Goal: Task Accomplishment & Management: Manage account settings

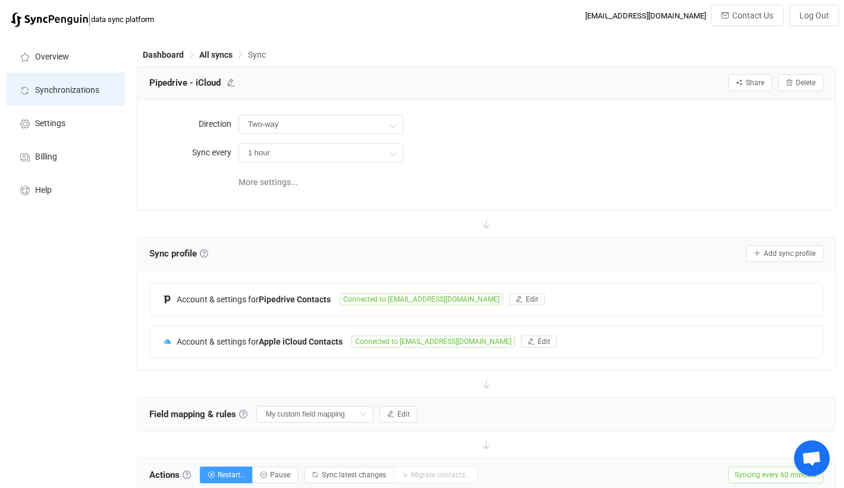
click at [49, 88] on span "Synchronizations" at bounding box center [67, 91] width 64 height 10
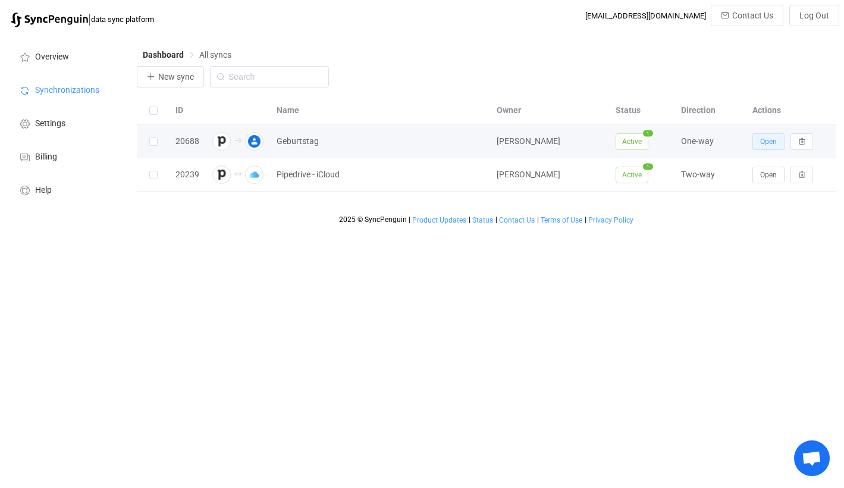
click at [759, 139] on button "Open" at bounding box center [768, 141] width 32 height 17
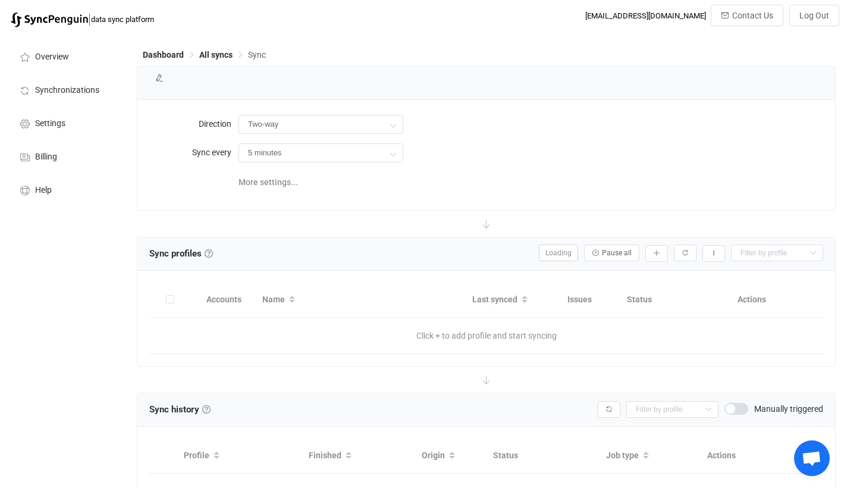
type input "Pipedrive → Google"
type input "24 hours"
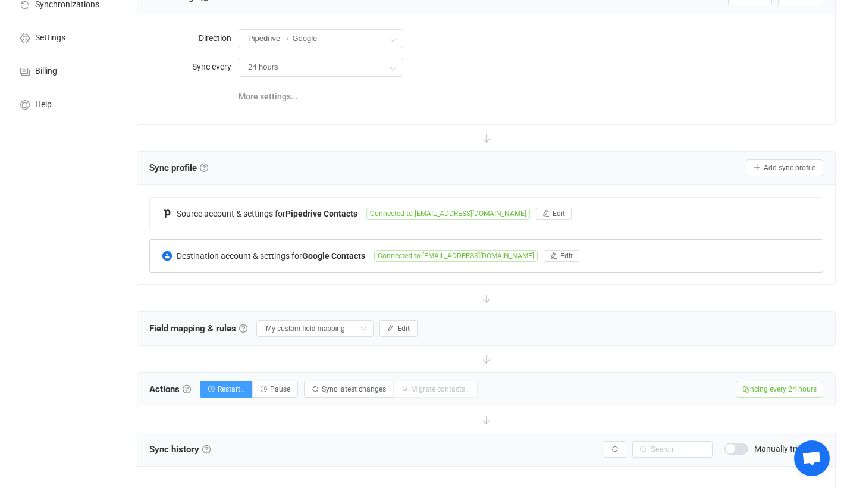
scroll to position [81, 0]
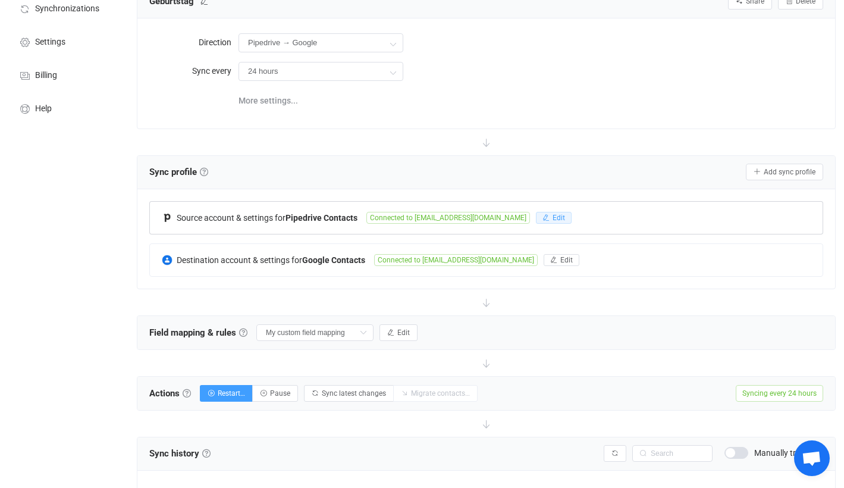
click at [551, 218] on button "Edit" at bounding box center [554, 218] width 36 height 12
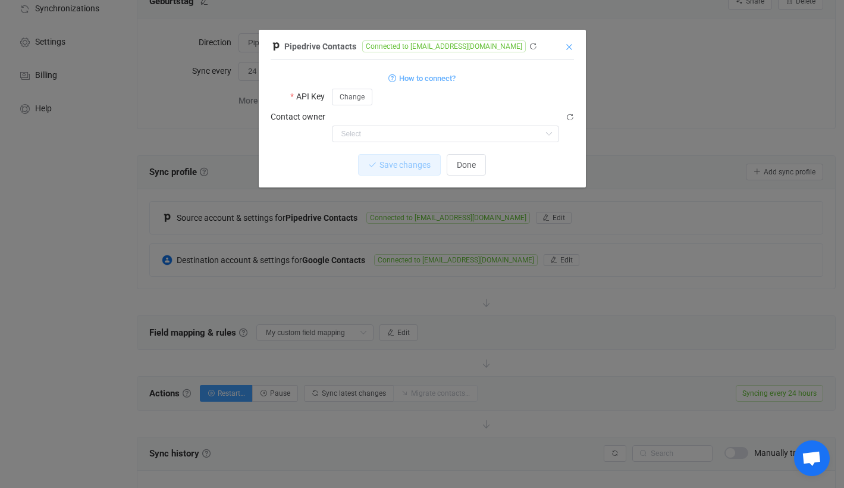
click at [572, 43] on icon "Close" at bounding box center [569, 47] width 10 height 10
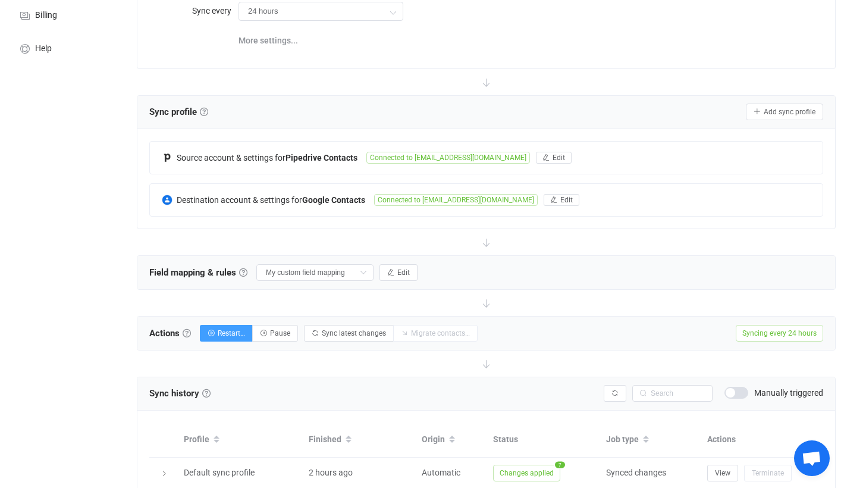
scroll to position [149, 0]
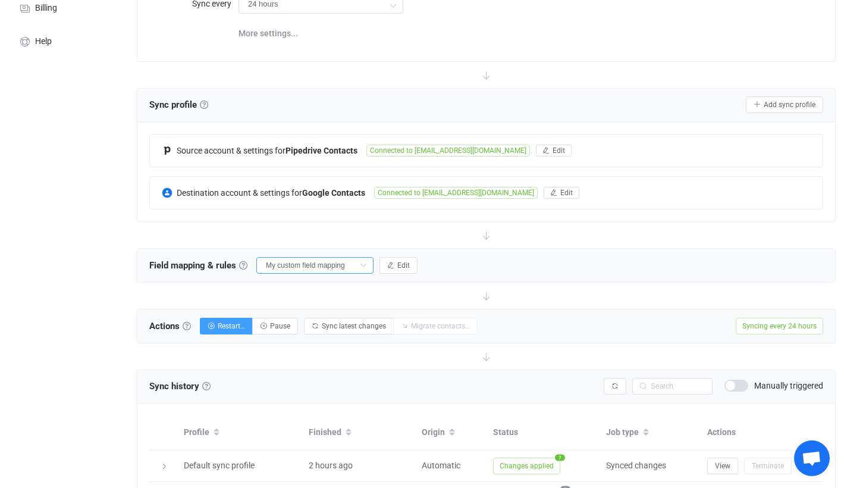
click at [354, 266] on input "My custom field mapping" at bounding box center [314, 265] width 117 height 17
click at [356, 266] on input "My custom field mapping" at bounding box center [314, 265] width 117 height 17
click at [392, 266] on icon "button" at bounding box center [390, 265] width 7 height 7
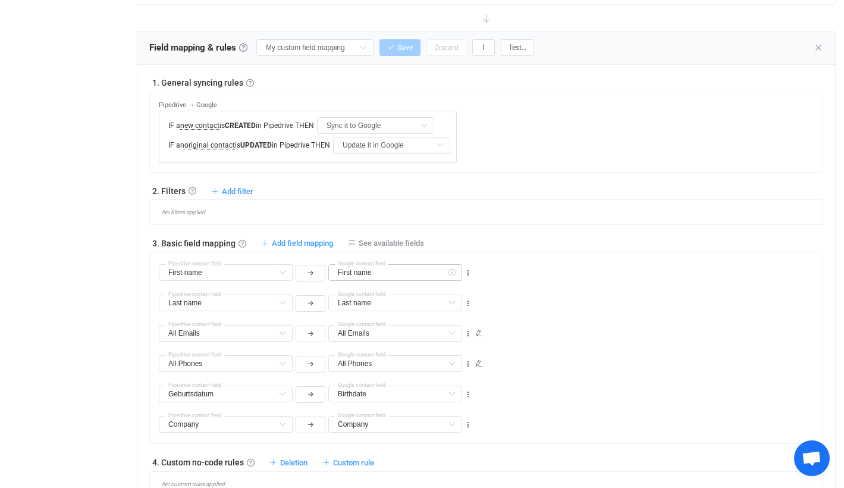
scroll to position [369, 0]
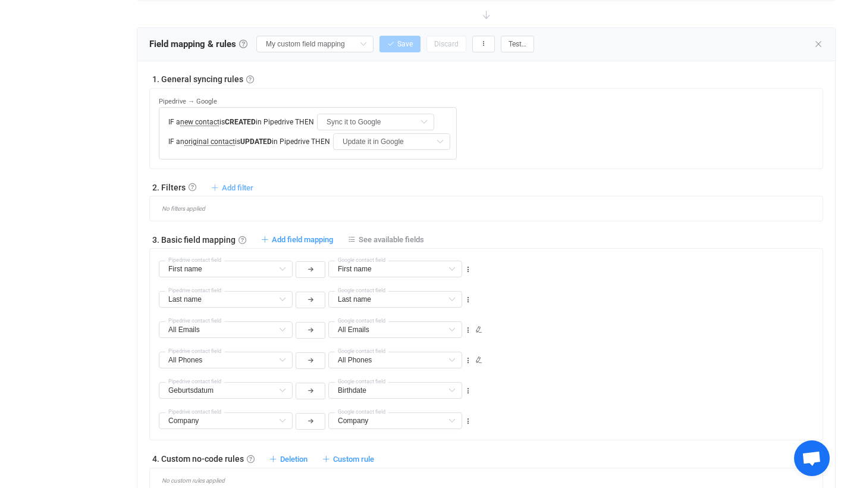
click at [240, 190] on span "Add filter" at bounding box center [238, 187] width 32 height 9
click at [210, 234] on li "Sync contact to Google if …" at bounding box center [175, 237] width 150 height 21
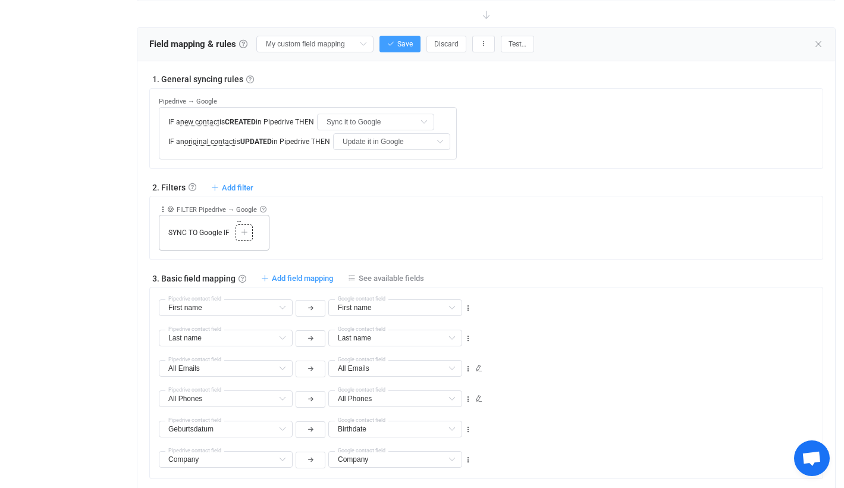
click at [251, 231] on div "Copy Cut Paste TYPE MISMATCH Select value" at bounding box center [243, 232] width 17 height 17
click at [241, 231] on icon at bounding box center [244, 232] width 7 height 7
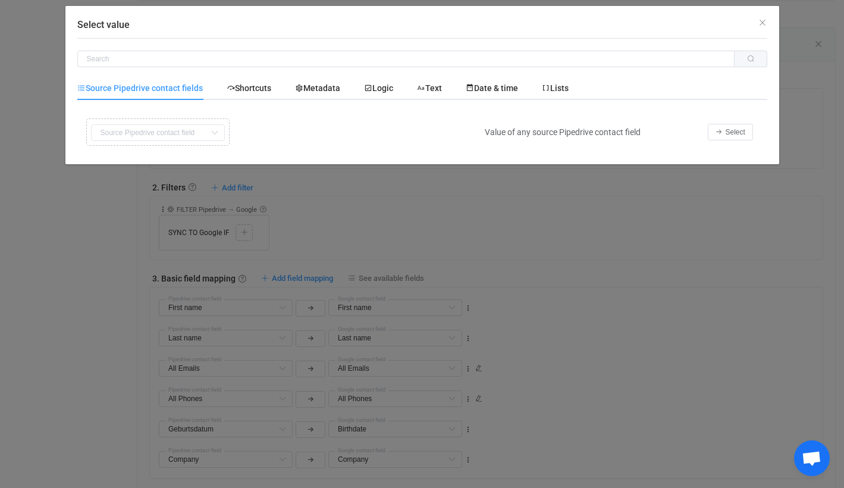
click at [215, 125] on icon "Select value" at bounding box center [214, 132] width 15 height 17
click at [215, 128] on icon "Select value" at bounding box center [214, 132] width 15 height 17
click at [217, 134] on icon "Select value" at bounding box center [214, 132] width 15 height 17
click at [748, 134] on button "Select" at bounding box center [730, 132] width 45 height 17
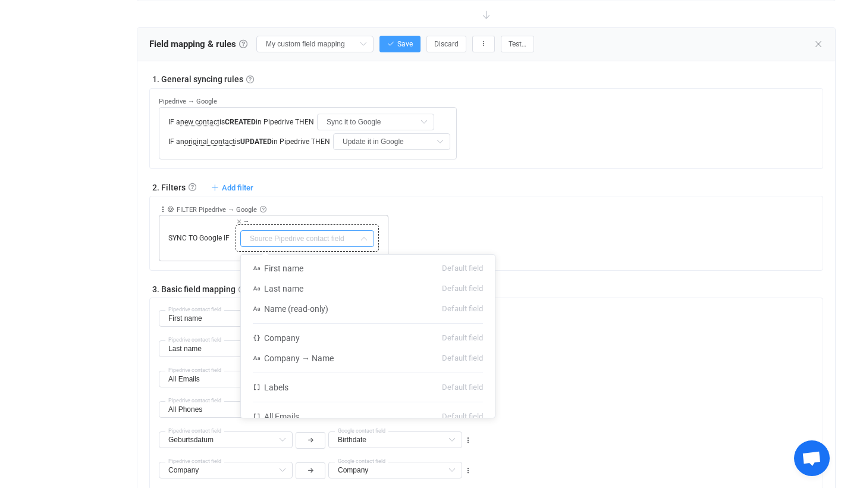
click at [343, 234] on input "text" at bounding box center [307, 238] width 134 height 17
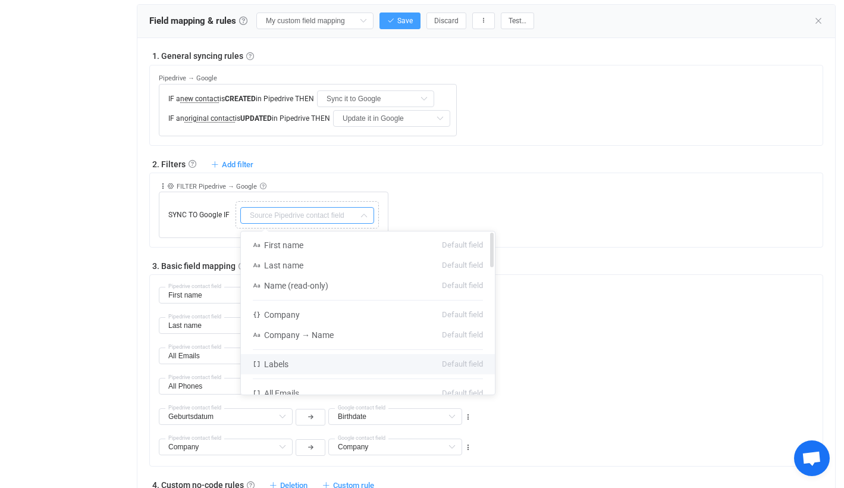
scroll to position [383, 0]
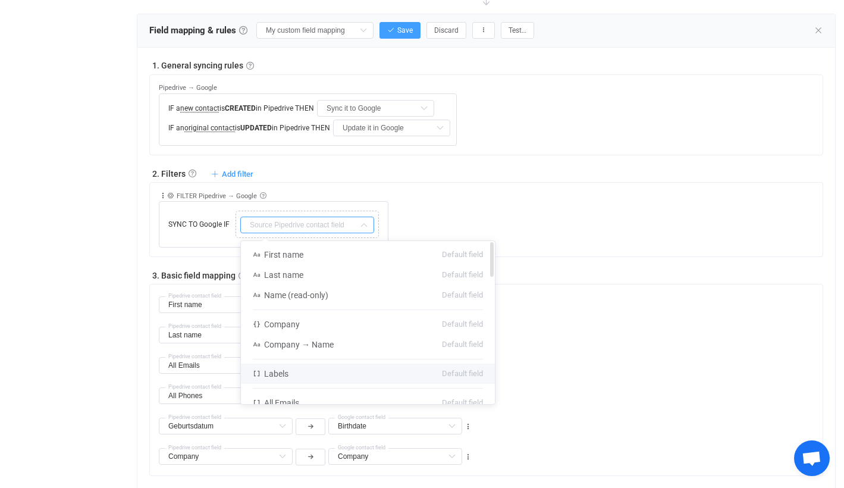
click at [306, 366] on li "Labels Default field" at bounding box center [368, 373] width 254 height 20
type input "Labels"
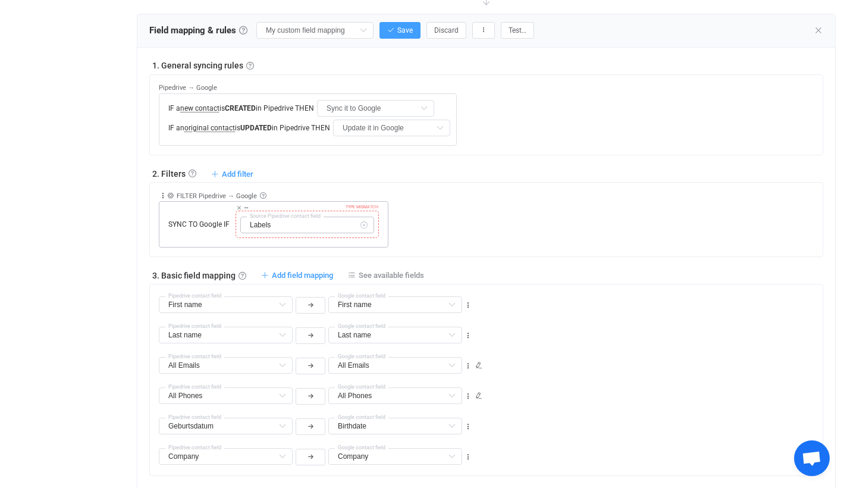
click at [368, 224] on icon at bounding box center [363, 224] width 15 height 17
click at [364, 225] on icon at bounding box center [363, 224] width 15 height 17
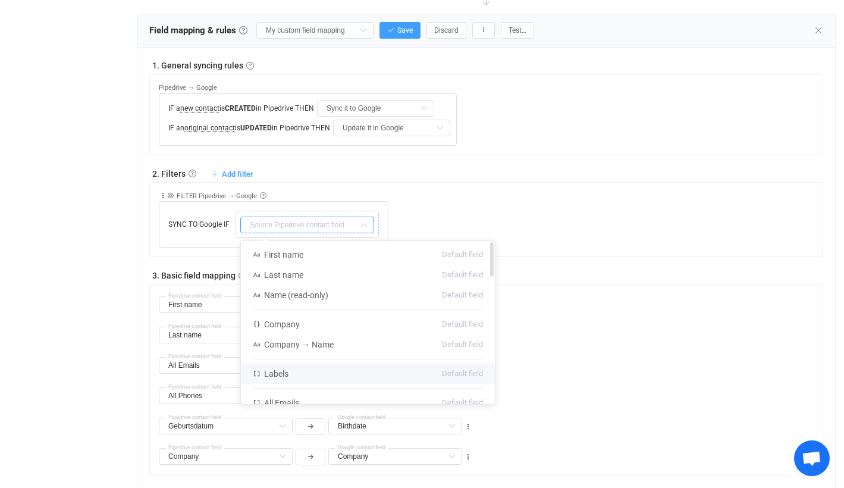
click at [338, 375] on li "Labels Default field" at bounding box center [368, 373] width 254 height 20
type input "Labels"
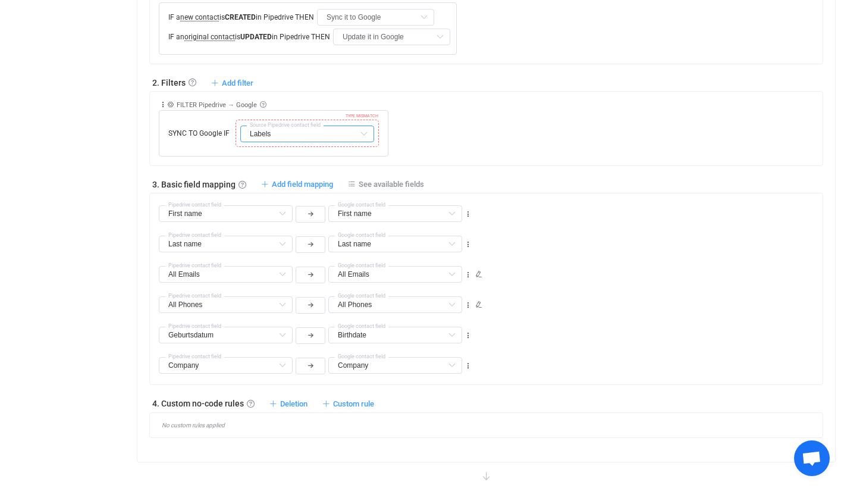
scroll to position [475, 0]
click at [365, 133] on icon at bounding box center [363, 132] width 15 height 17
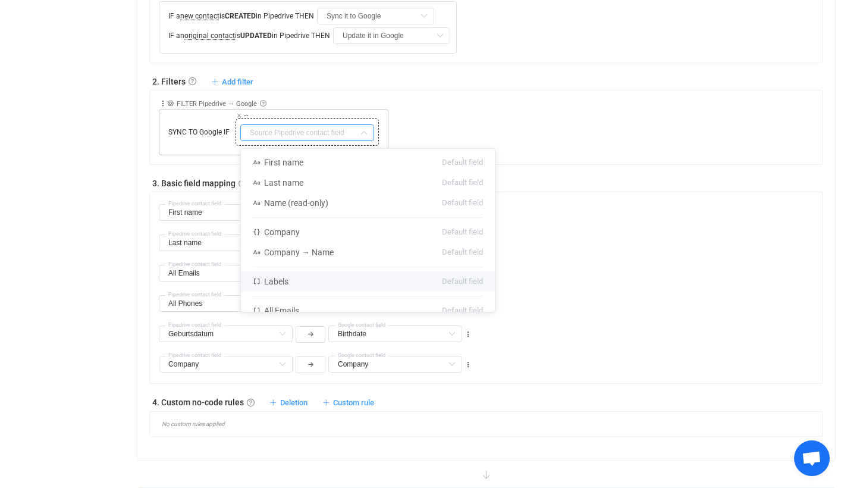
click at [294, 133] on input "text" at bounding box center [307, 132] width 134 height 17
click at [319, 279] on li "Labels Default field" at bounding box center [368, 281] width 254 height 20
type input "Labels"
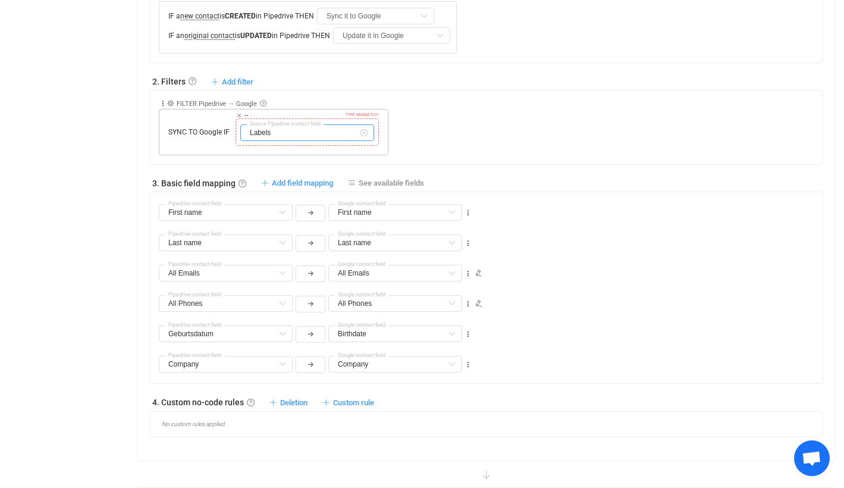
click at [288, 130] on input "Labels" at bounding box center [307, 132] width 134 height 17
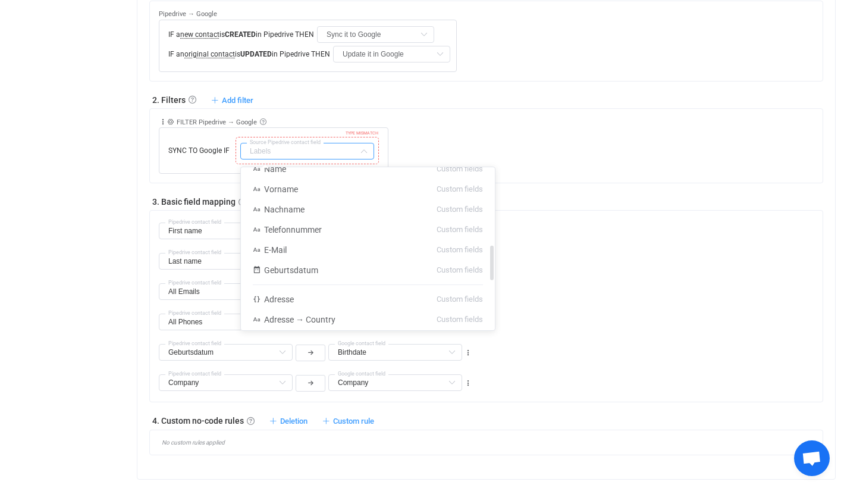
scroll to position [364, 0]
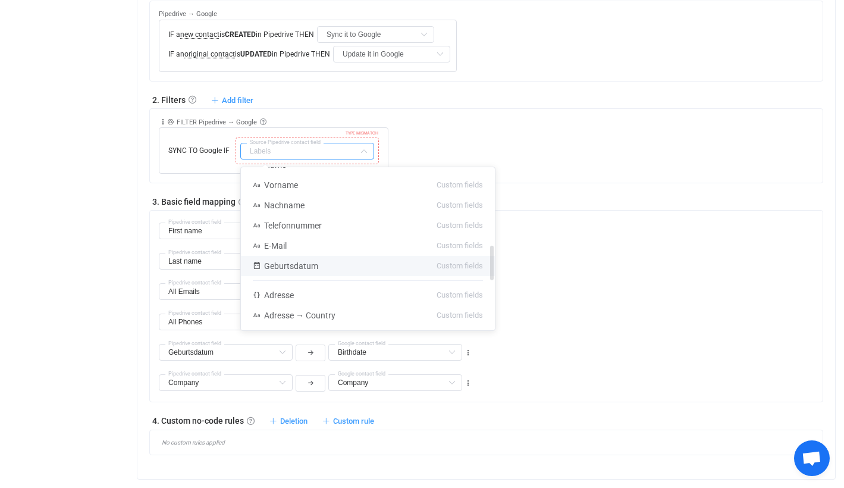
click at [334, 263] on li "Geburtsdatum Custom fields" at bounding box center [368, 266] width 254 height 20
type input "Geburtsdatum"
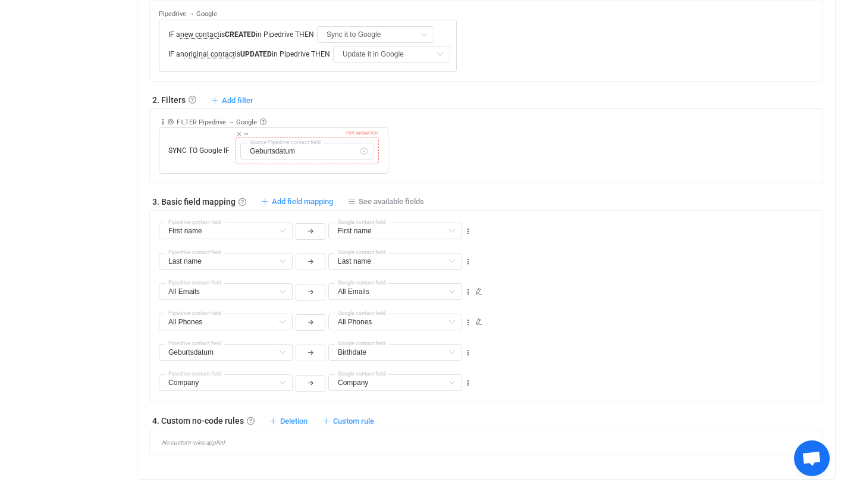
click at [363, 149] on icon at bounding box center [363, 151] width 15 height 17
click at [170, 123] on icon at bounding box center [170, 121] width 7 height 7
click at [278, 92] on input "text" at bounding box center [318, 91] width 149 height 17
click at [164, 125] on icon at bounding box center [163, 122] width 8 height 8
click at [131, 215] on li "Delete" at bounding box center [126, 214] width 78 height 21
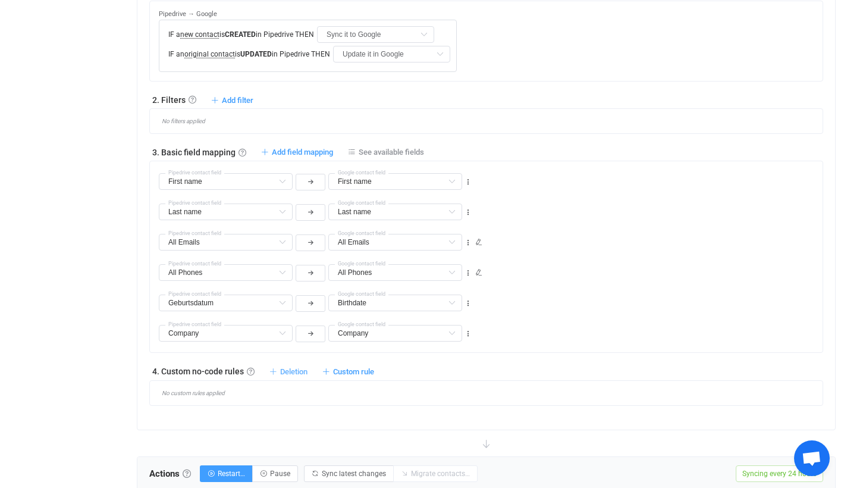
click at [305, 372] on span "Deletion" at bounding box center [293, 371] width 27 height 9
click at [354, 374] on span "Custom rule" at bounding box center [353, 371] width 41 height 9
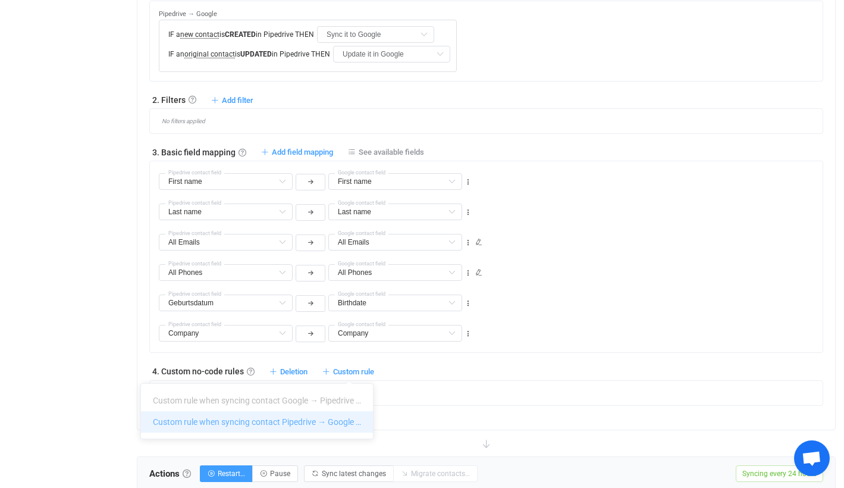
click at [326, 423] on li "Custom rule when syncing contact Pipedrive → Google …" at bounding box center [257, 421] width 232 height 21
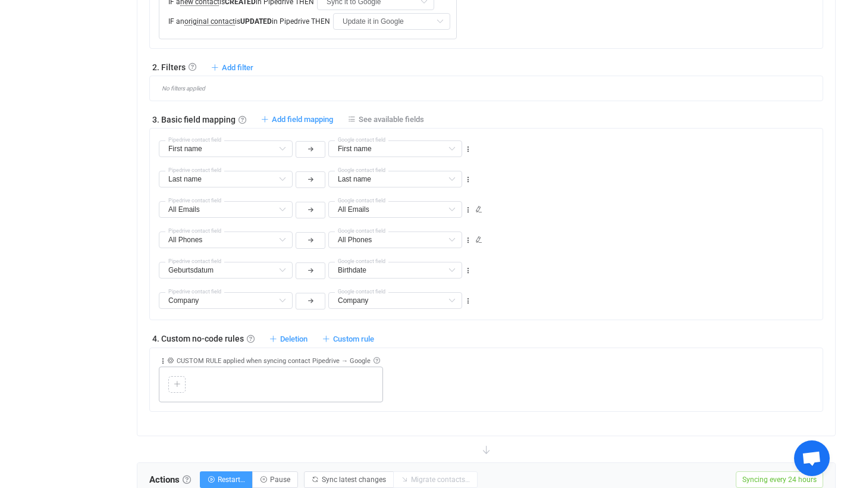
scroll to position [495, 0]
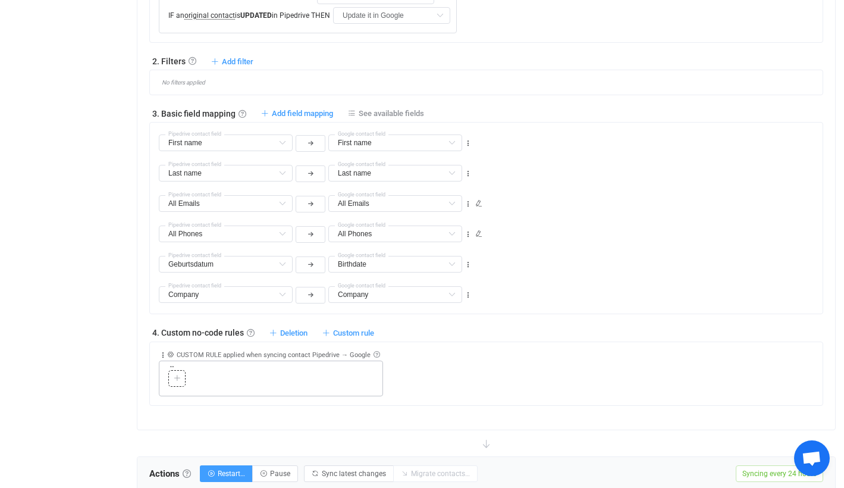
click at [181, 379] on div at bounding box center [176, 378] width 11 height 11
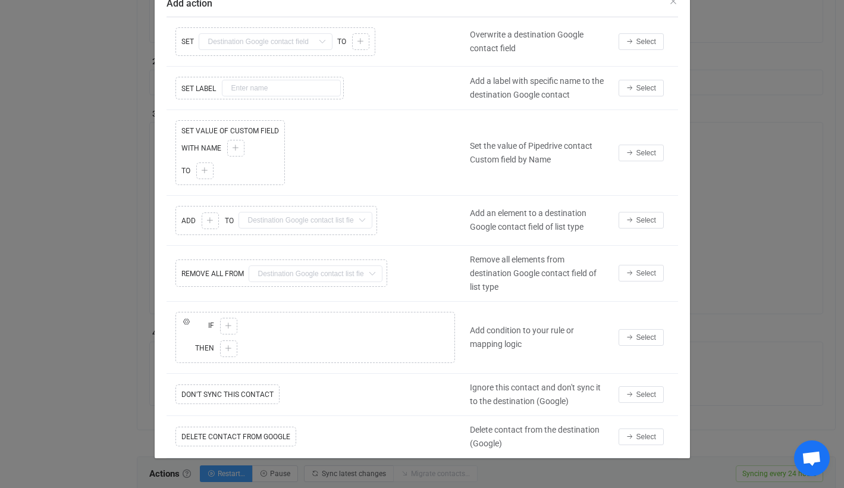
scroll to position [51, 0]
click at [231, 326] on div "Copy Cut Replace IF ELSE IF Copy Cut Paste TYPE MISMATCH Select value THEN Copy…" at bounding box center [315, 337] width 297 height 57
click at [631, 331] on button "Select" at bounding box center [640, 337] width 45 height 17
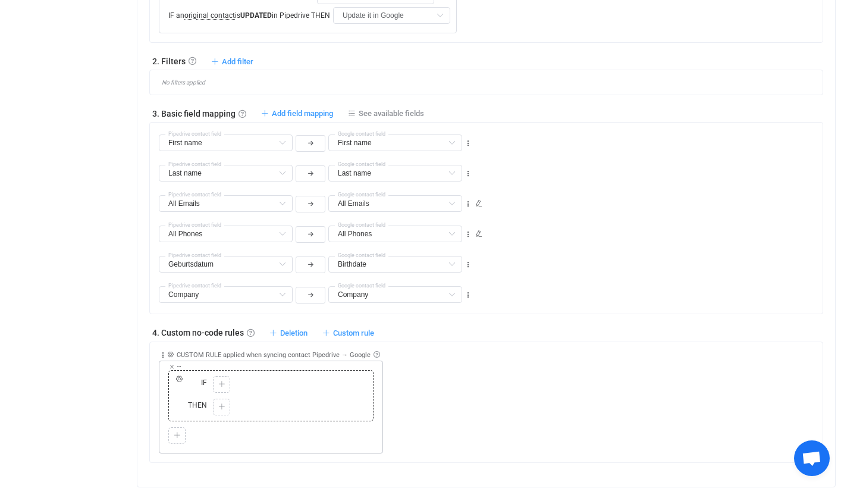
click at [221, 383] on icon at bounding box center [221, 384] width 7 height 7
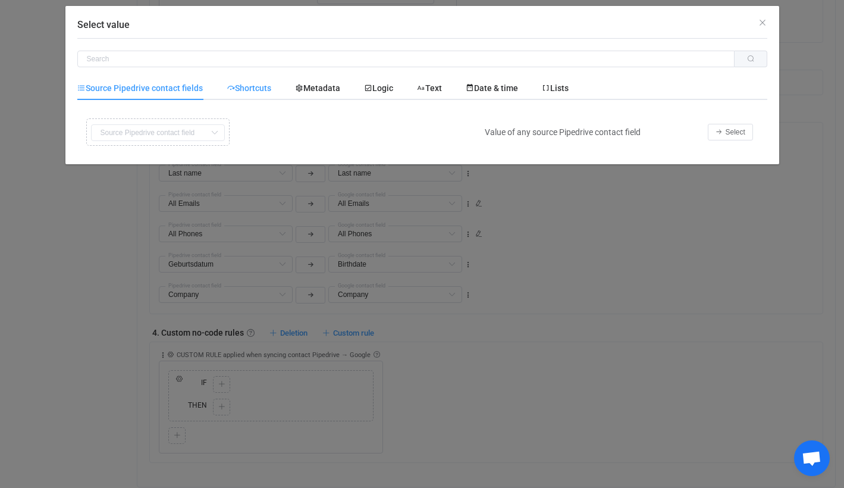
click at [269, 84] on span "Shortcuts" at bounding box center [249, 88] width 45 height 10
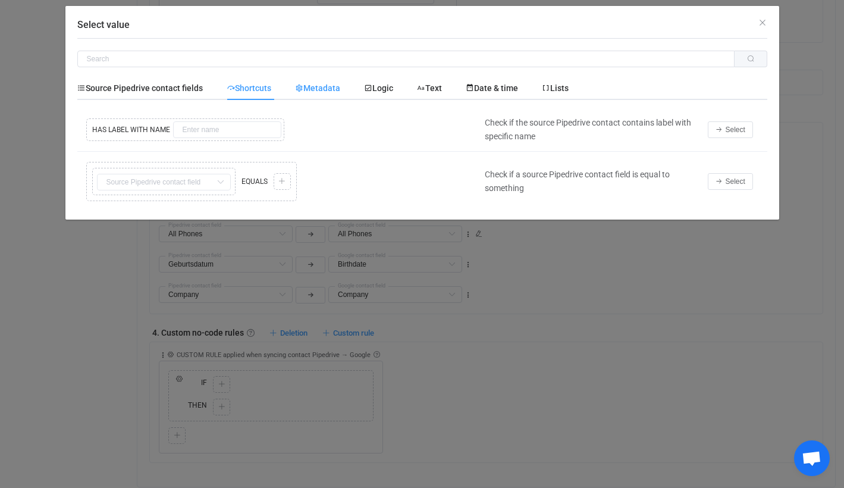
click at [325, 84] on span "Metadata" at bounding box center [317, 88] width 45 height 10
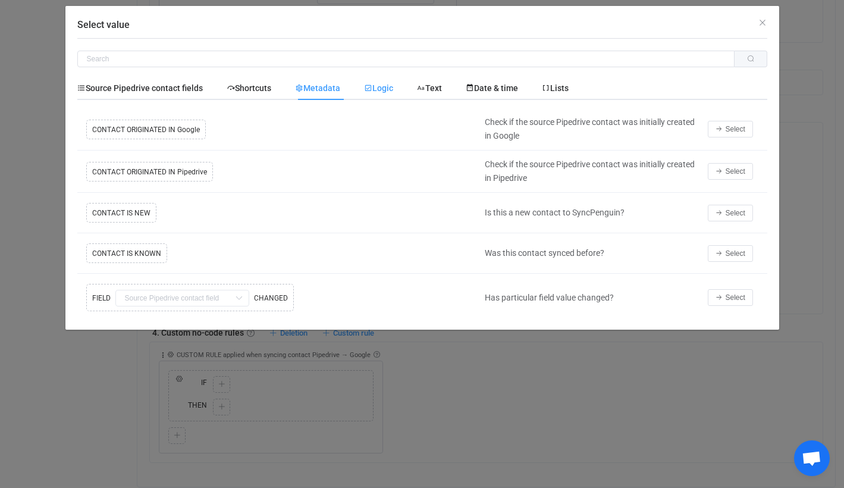
click at [378, 85] on span "Logic" at bounding box center [378, 88] width 29 height 10
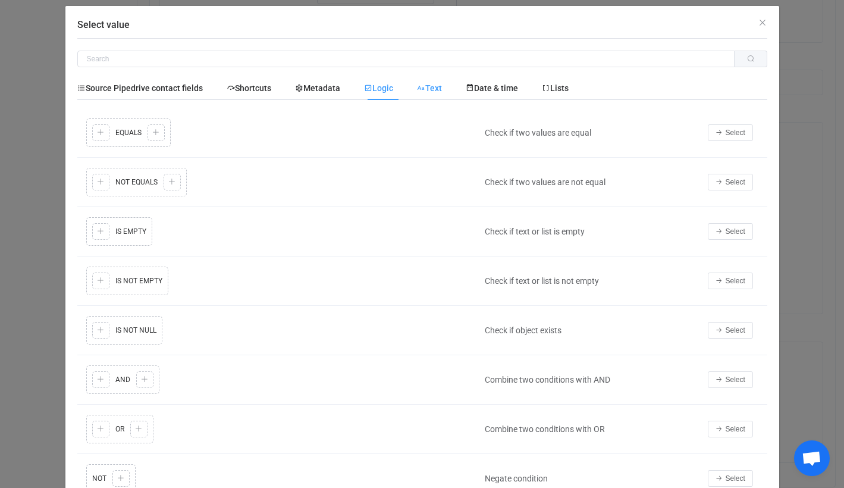
click at [442, 90] on span "Text" at bounding box center [429, 88] width 25 height 10
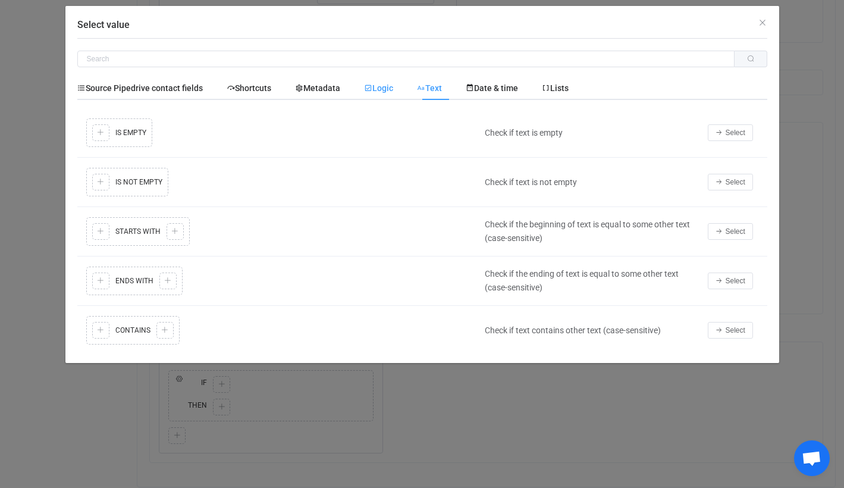
click at [392, 86] on span "Logic" at bounding box center [378, 88] width 29 height 10
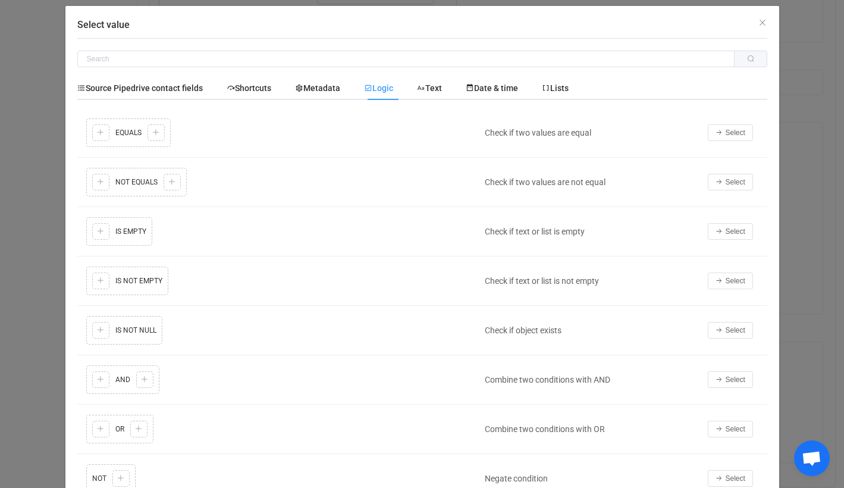
click at [104, 127] on div "Copy Cut Replace TYPE MISMATCH Copy Cut Paste TYPE MISMATCH Select value EQUALS…" at bounding box center [278, 132] width 390 height 34
click at [718, 126] on button "Select" at bounding box center [730, 132] width 45 height 17
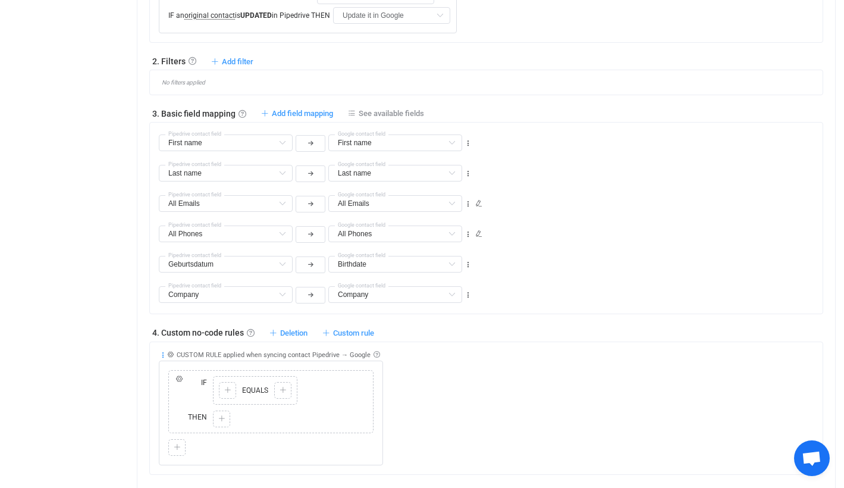
click at [165, 351] on icon at bounding box center [163, 355] width 8 height 8
click at [130, 453] on li "Delete" at bounding box center [126, 446] width 78 height 21
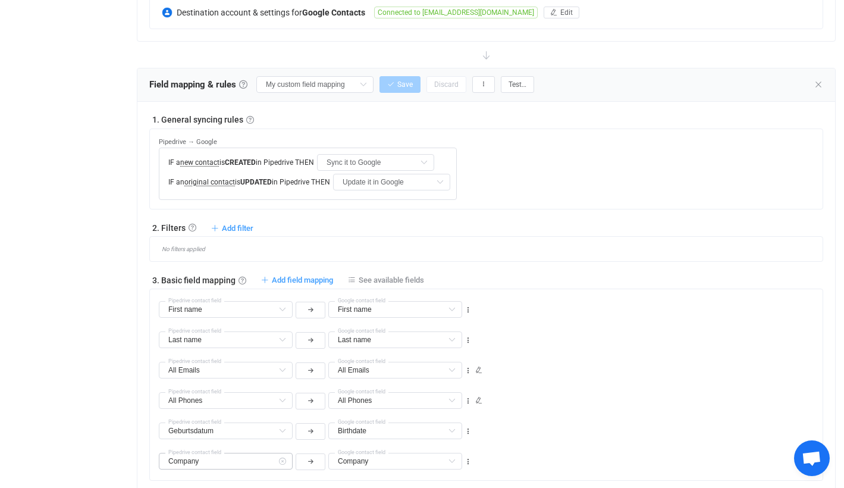
scroll to position [304, 0]
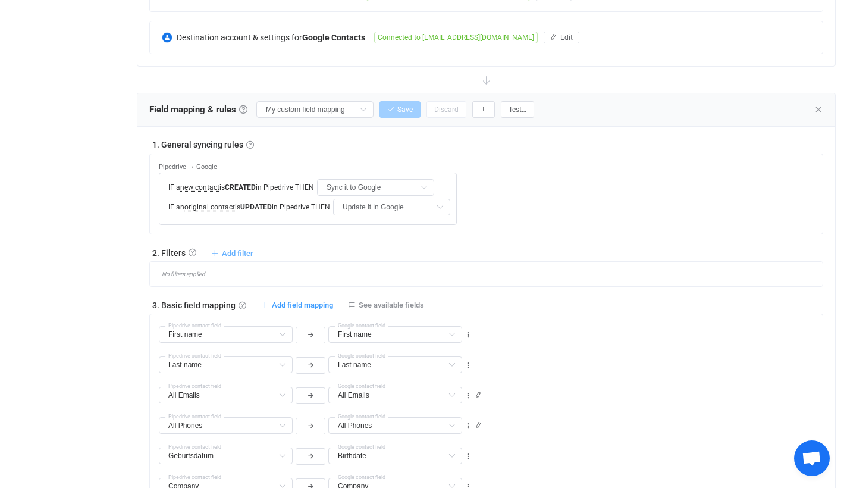
click at [238, 253] on span "Add filter" at bounding box center [238, 253] width 32 height 9
click at [199, 304] on li "Sync contact to Google if …" at bounding box center [175, 302] width 150 height 21
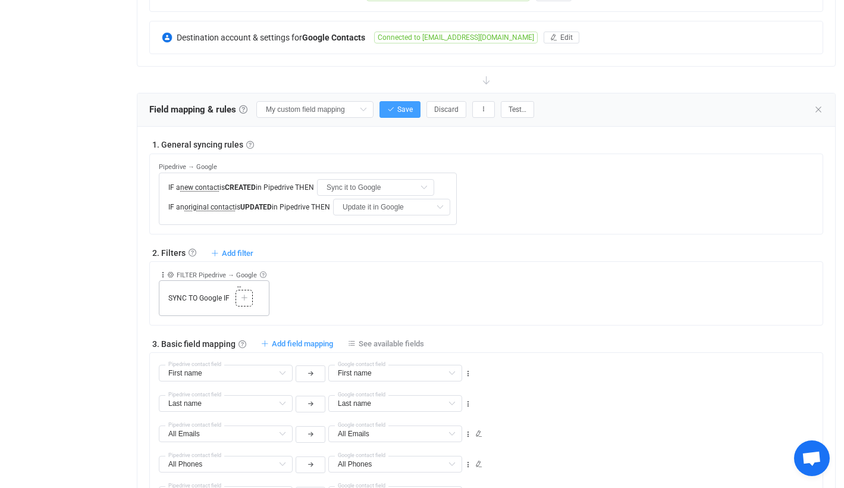
click at [239, 296] on div at bounding box center [243, 298] width 11 height 11
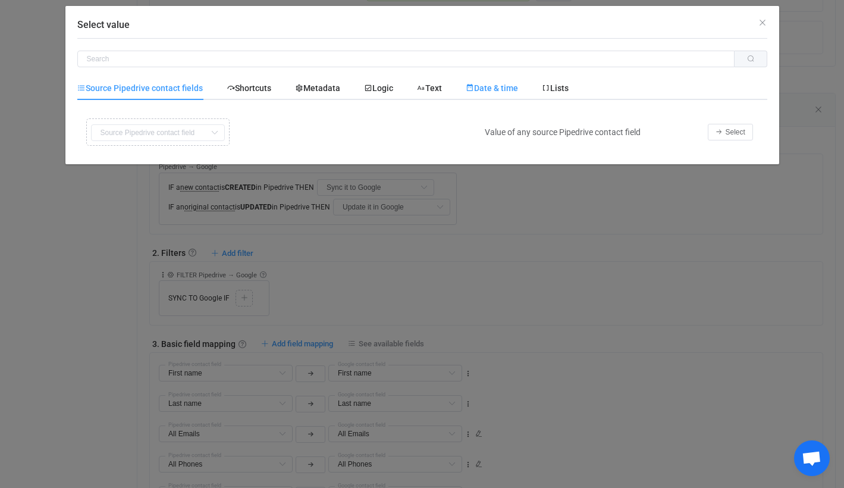
click at [520, 79] on time "Date & time" at bounding box center [492, 88] width 76 height 24
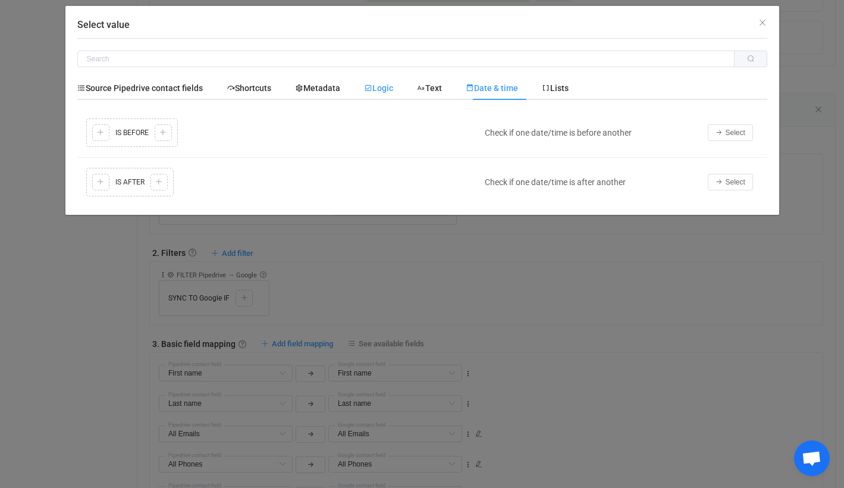
click at [375, 91] on span "Logic" at bounding box center [378, 88] width 29 height 10
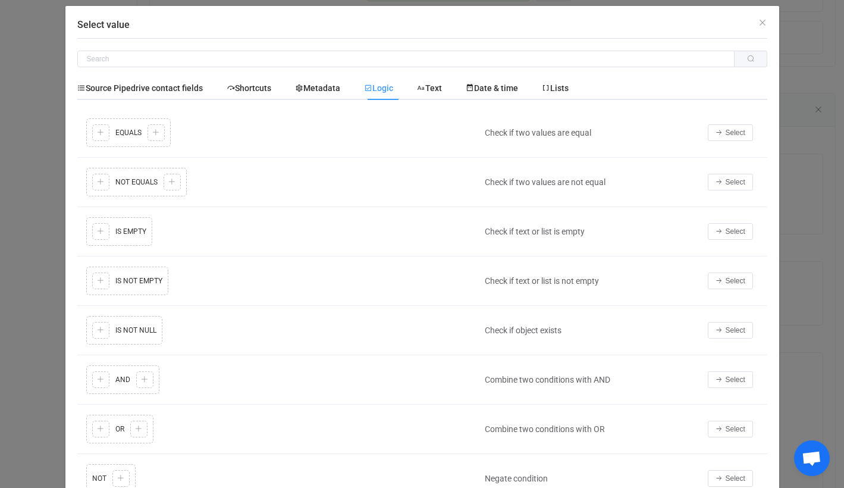
click at [112, 131] on div "Copy Cut Replace TYPE MISMATCH Copy Cut Paste TYPE MISMATCH Select value EQUALS…" at bounding box center [278, 132] width 390 height 34
click at [737, 129] on span "Select" at bounding box center [735, 132] width 20 height 8
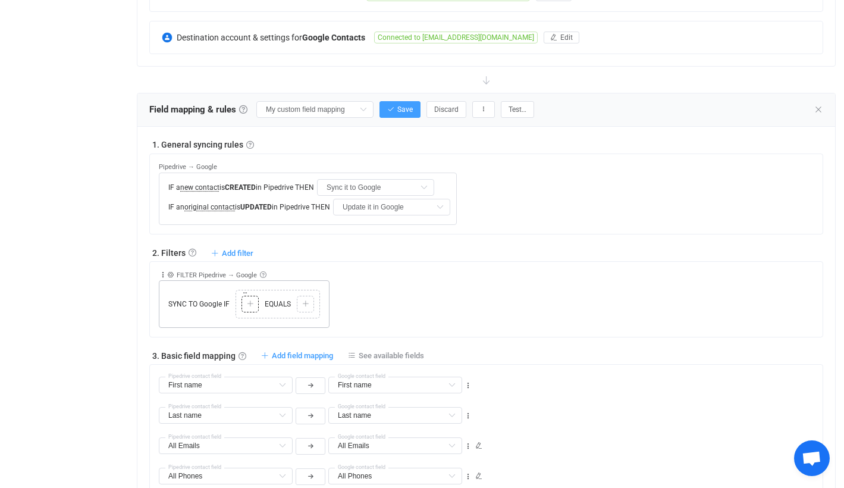
click at [243, 309] on div "Copy Cut Paste TYPE MISMATCH Select value" at bounding box center [249, 304] width 17 height 17
click at [247, 304] on icon at bounding box center [250, 303] width 7 height 7
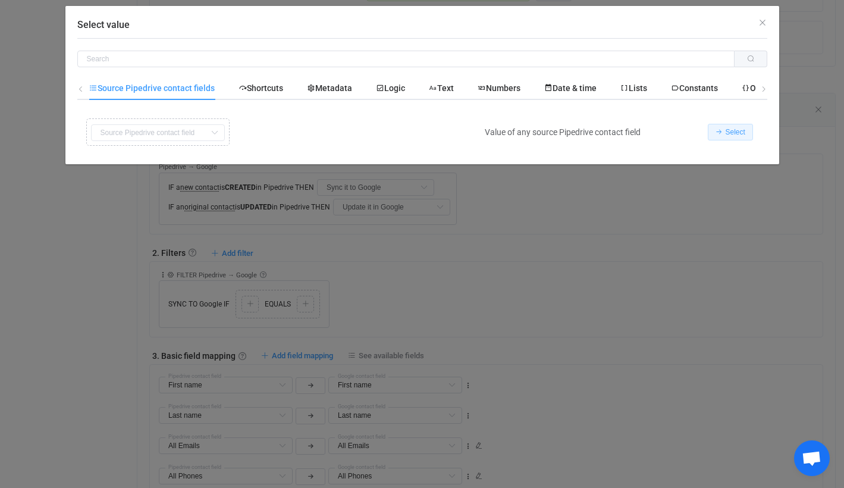
click at [739, 130] on span "Select" at bounding box center [735, 132] width 20 height 8
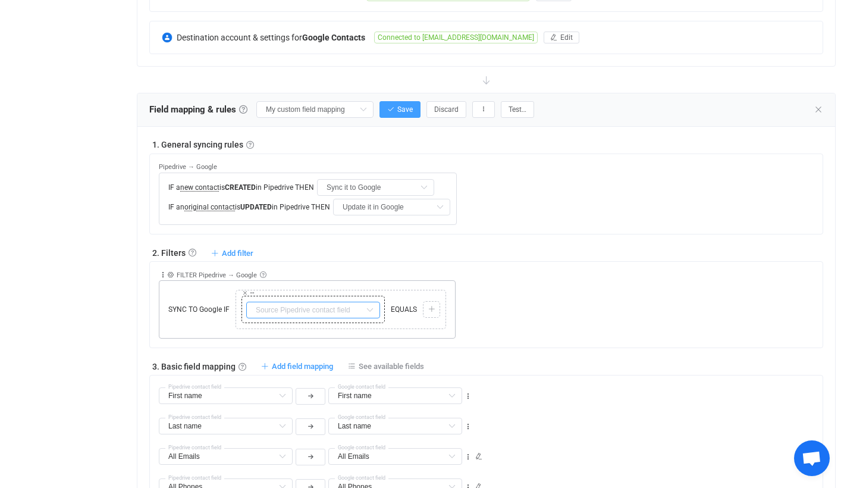
click at [331, 313] on input "text" at bounding box center [313, 309] width 134 height 17
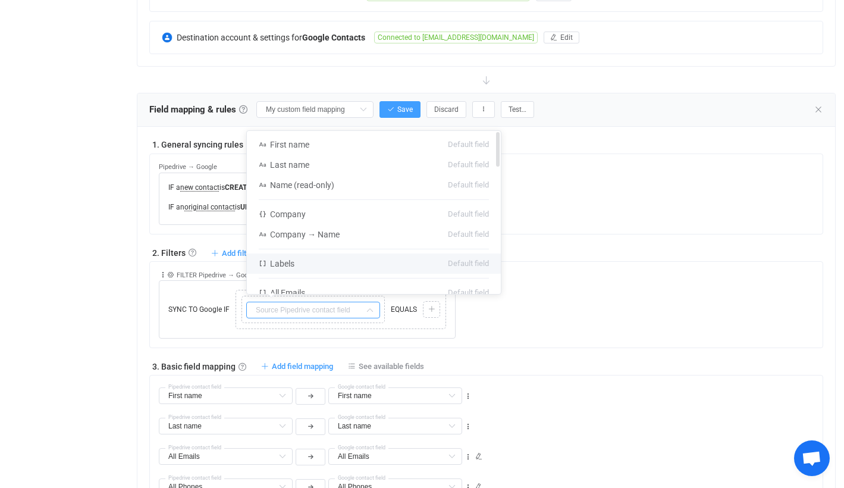
click at [352, 262] on li "Labels Default field" at bounding box center [374, 263] width 254 height 20
type input "Labels"
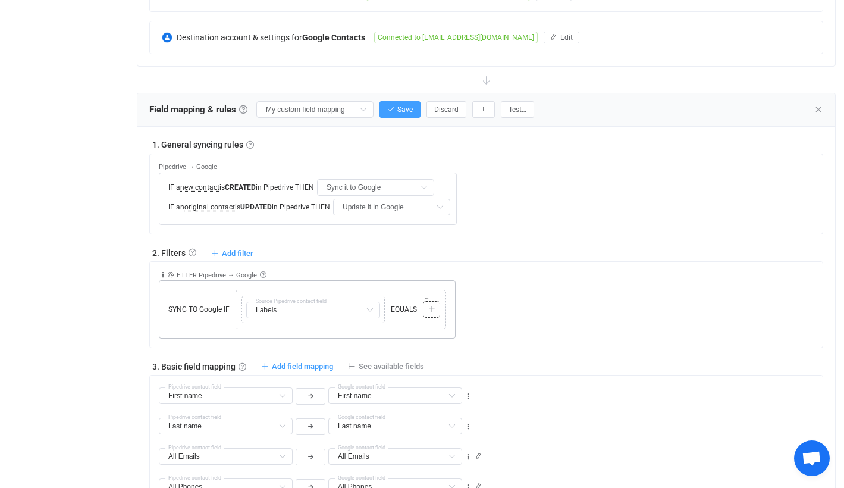
click at [432, 307] on icon at bounding box center [431, 309] width 7 height 7
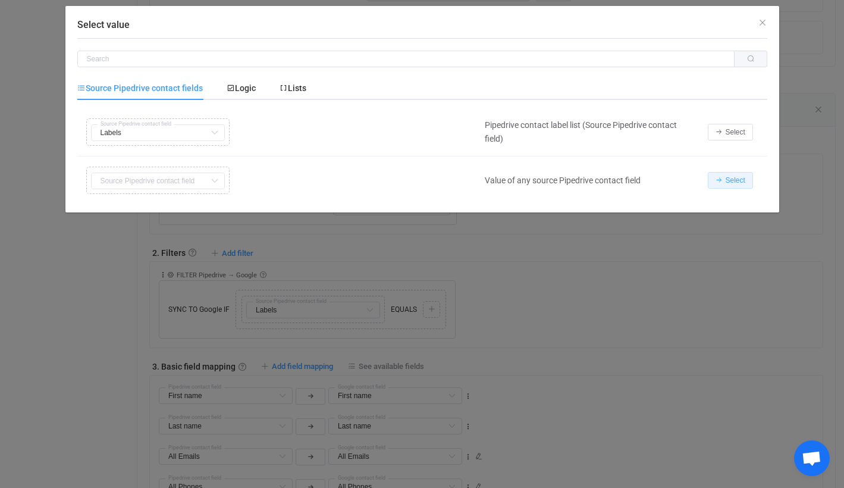
click at [736, 177] on span "Select" at bounding box center [735, 180] width 20 height 8
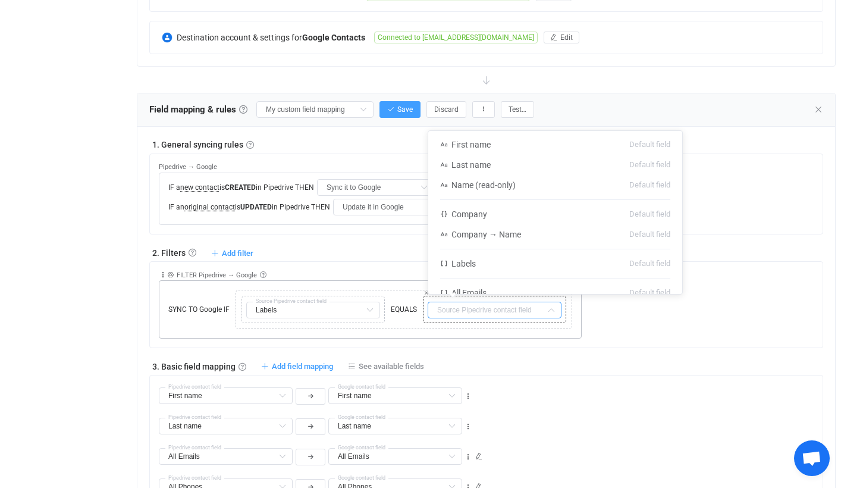
click at [464, 307] on input "text" at bounding box center [495, 309] width 134 height 17
click at [486, 262] on li "Labels Default field" at bounding box center [555, 263] width 254 height 20
type input "Labels"
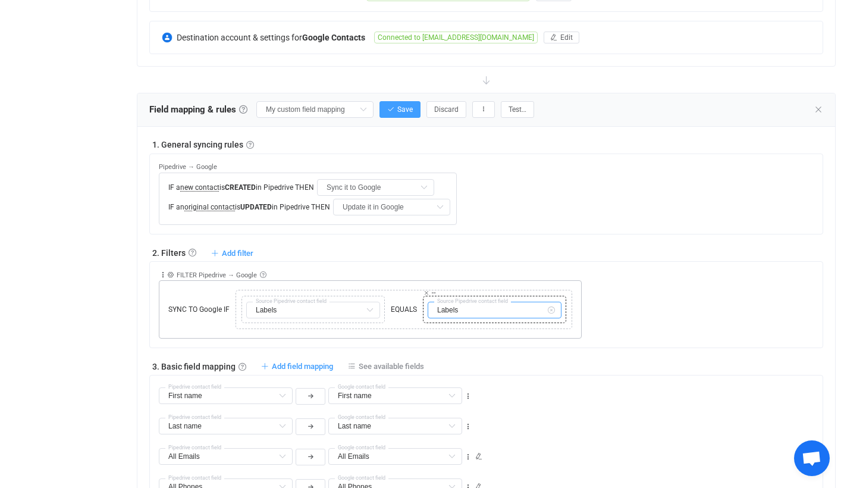
click at [482, 312] on input "Labels" at bounding box center [495, 309] width 134 height 17
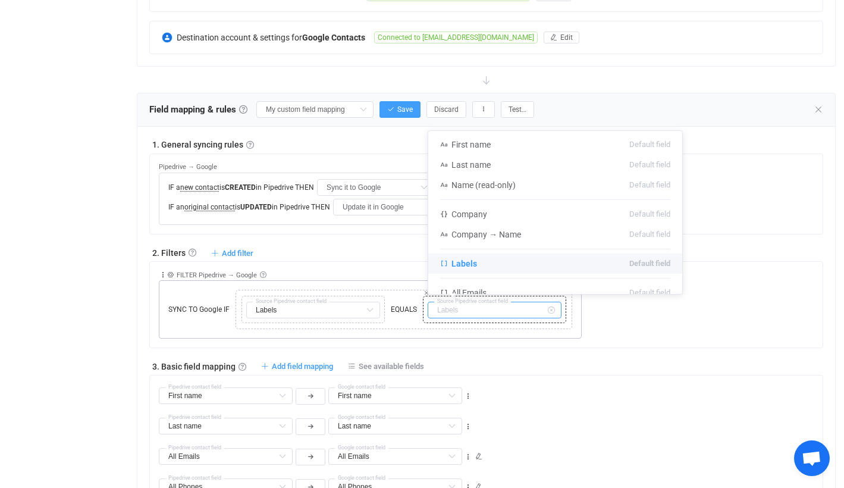
type input "G"
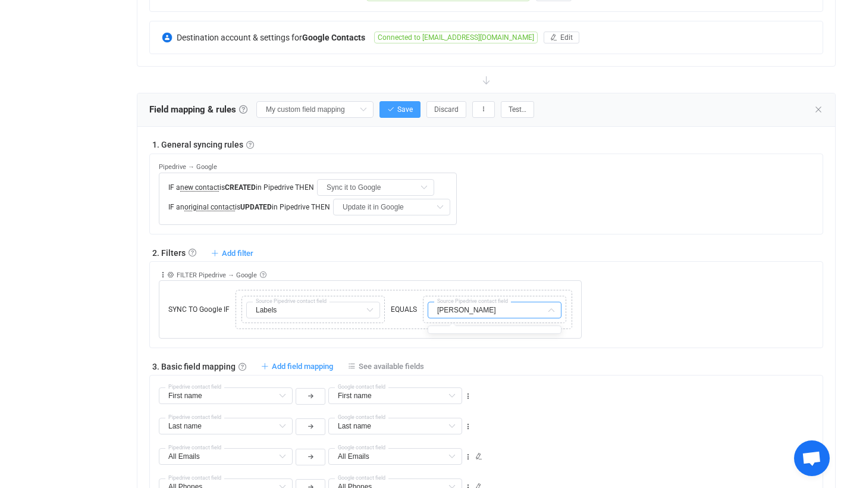
click at [612, 304] on div "Collapse Move up Move down Delete Rule description FILTER Pipedrive → Google In…" at bounding box center [491, 300] width 664 height 77
type input "Labels"
click at [500, 308] on input "text" at bounding box center [495, 309] width 134 height 17
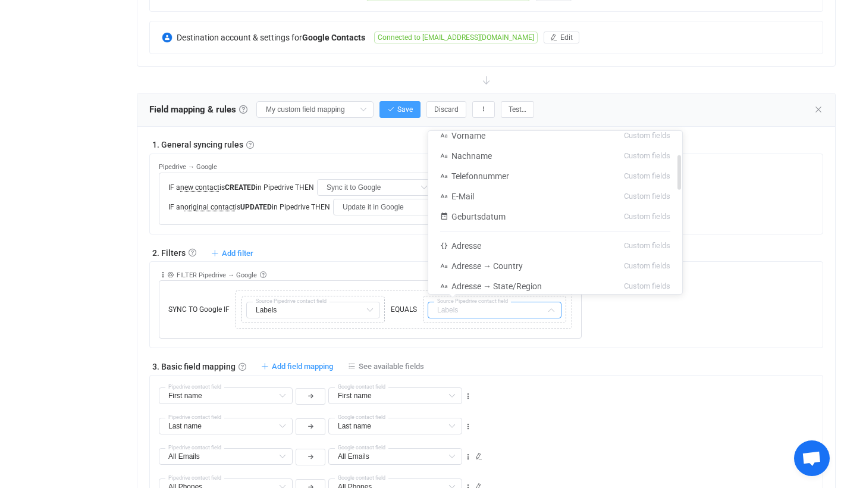
scroll to position [476, 0]
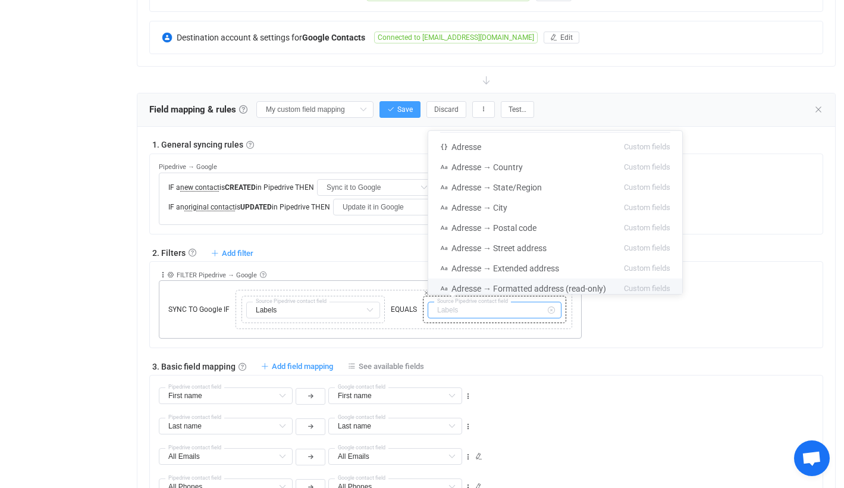
click at [504, 312] on input "text" at bounding box center [495, 309] width 134 height 17
type input "Labels"
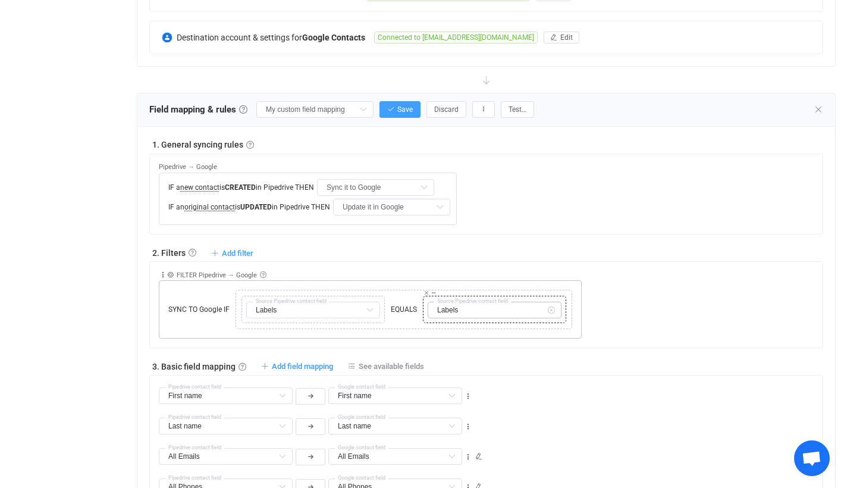
click at [551, 309] on icon at bounding box center [551, 309] width 15 height 17
click at [500, 306] on input "text" at bounding box center [495, 309] width 134 height 17
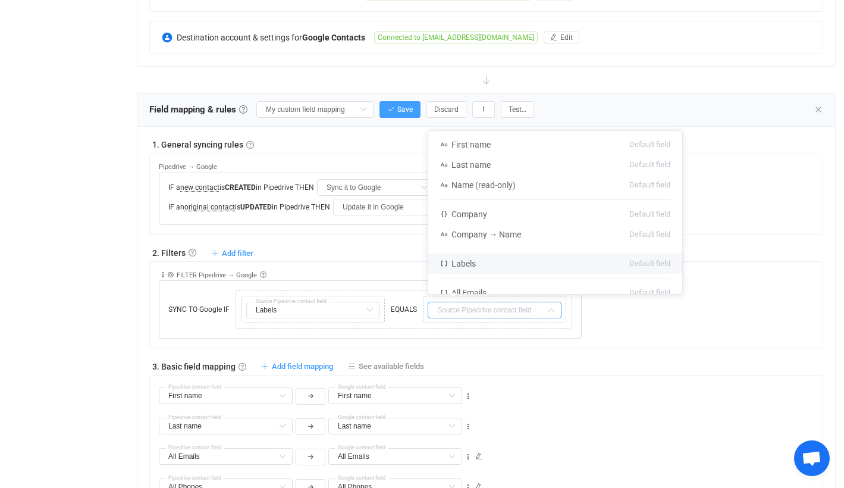
click at [449, 296] on div at bounding box center [452, 296] width 7 height 4
click at [441, 304] on input "text" at bounding box center [495, 309] width 134 height 17
click at [426, 294] on div "Copy Cut Replace TYPE MISMATCH Labels Source Pipedrive contact field EQUALS Cop…" at bounding box center [403, 309] width 331 height 33
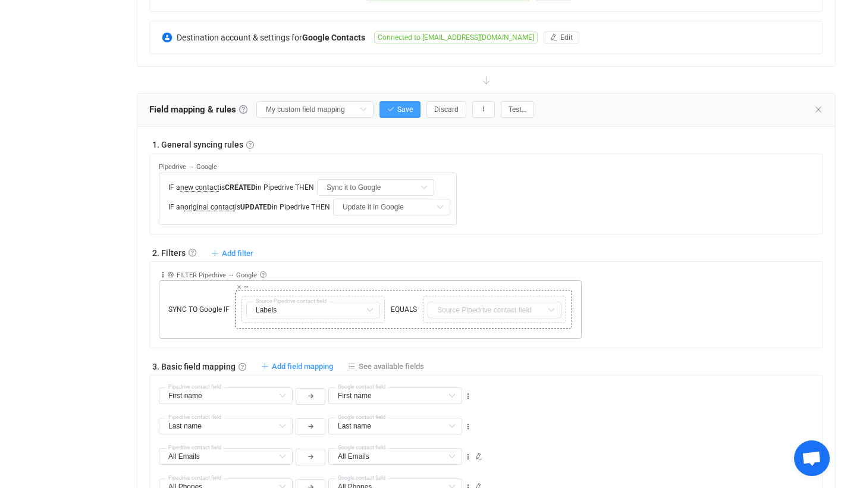
click at [426, 294] on div "Copy Cut Replace TYPE MISMATCH Labels Source Pipedrive contact field EQUALS Cop…" at bounding box center [403, 309] width 331 height 33
click at [429, 294] on div "Copy Cut Replace TYPE MISMATCH Labels Source Pipedrive contact field EQUALS Cop…" at bounding box center [403, 309] width 331 height 33
click at [425, 295] on icon at bounding box center [426, 293] width 6 height 6
click at [429, 306] on icon at bounding box center [431, 309] width 7 height 7
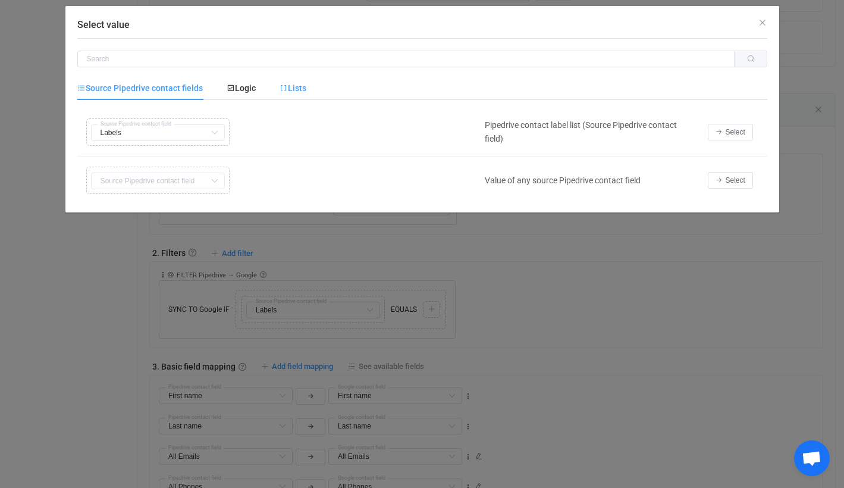
click at [294, 89] on span "Lists" at bounding box center [292, 88] width 27 height 10
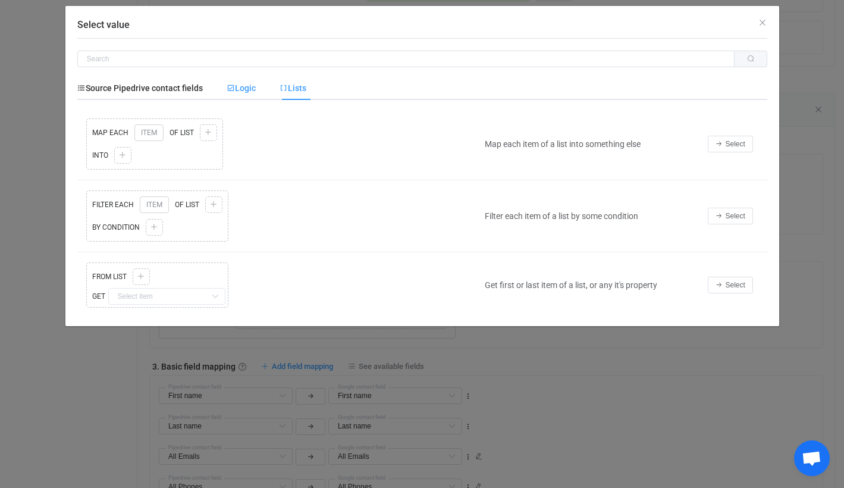
click at [246, 87] on span "Logic" at bounding box center [241, 88] width 29 height 10
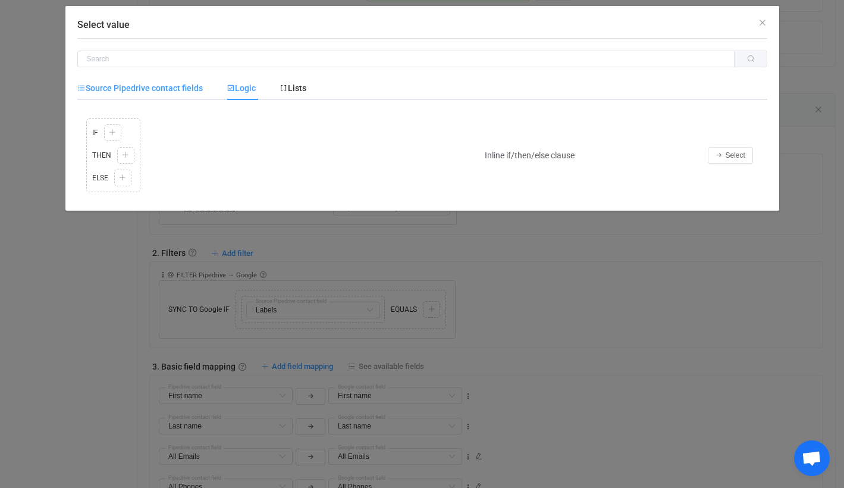
click at [169, 90] on span "Source Pipedrive contact fields" at bounding box center [139, 88] width 125 height 10
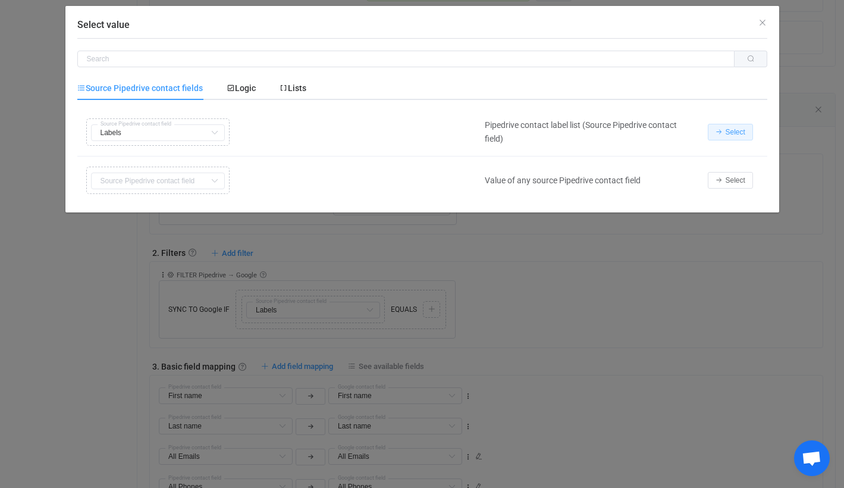
click at [741, 131] on span "Select" at bounding box center [735, 132] width 20 height 8
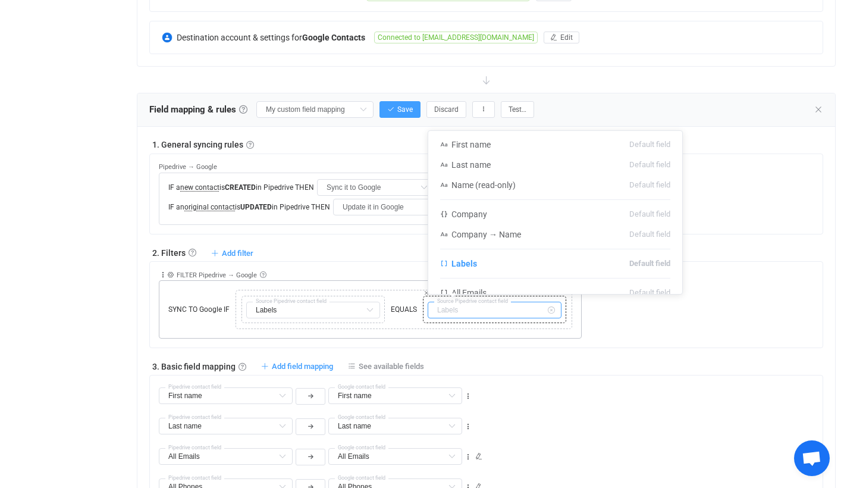
click at [477, 310] on input "text" at bounding box center [495, 309] width 134 height 17
click at [541, 266] on li "Labels Default field" at bounding box center [555, 263] width 254 height 20
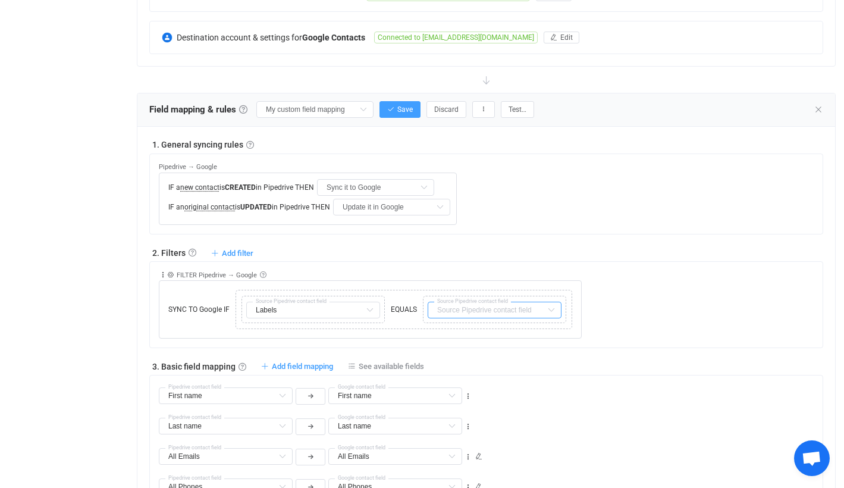
type input "Labels"
click at [434, 292] on icon at bounding box center [434, 293] width 6 height 6
click at [550, 312] on icon at bounding box center [551, 309] width 15 height 17
click at [164, 274] on icon at bounding box center [163, 275] width 8 height 8
click at [129, 363] on li "Delete" at bounding box center [126, 367] width 78 height 21
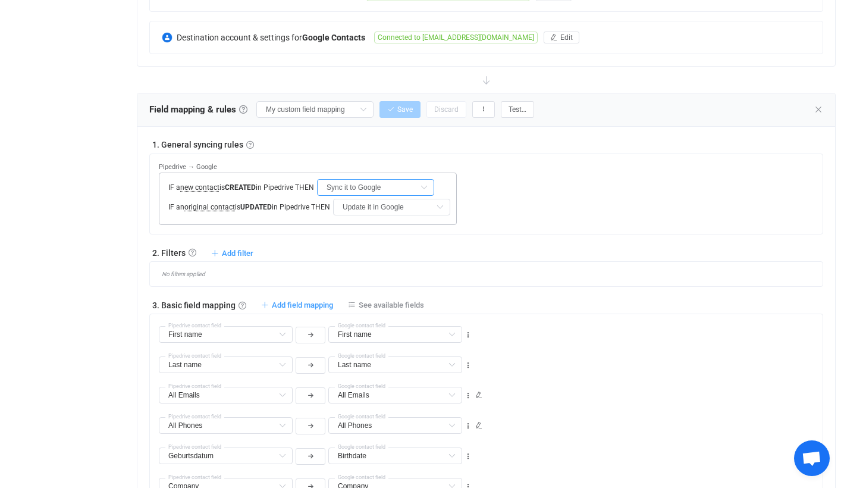
click at [407, 185] on input "Sync it to Google" at bounding box center [375, 187] width 117 height 17
click at [425, 187] on icon at bounding box center [423, 187] width 15 height 17
click at [425, 186] on icon at bounding box center [423, 187] width 15 height 17
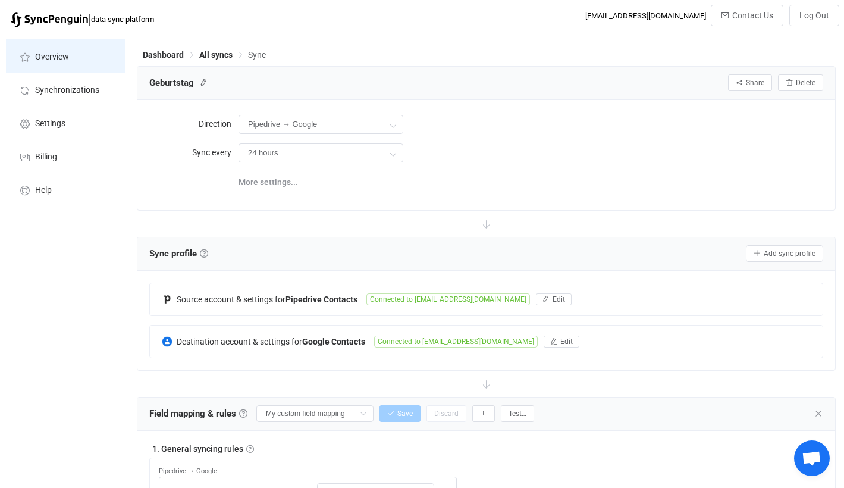
click at [55, 70] on li "Overview" at bounding box center [65, 55] width 119 height 33
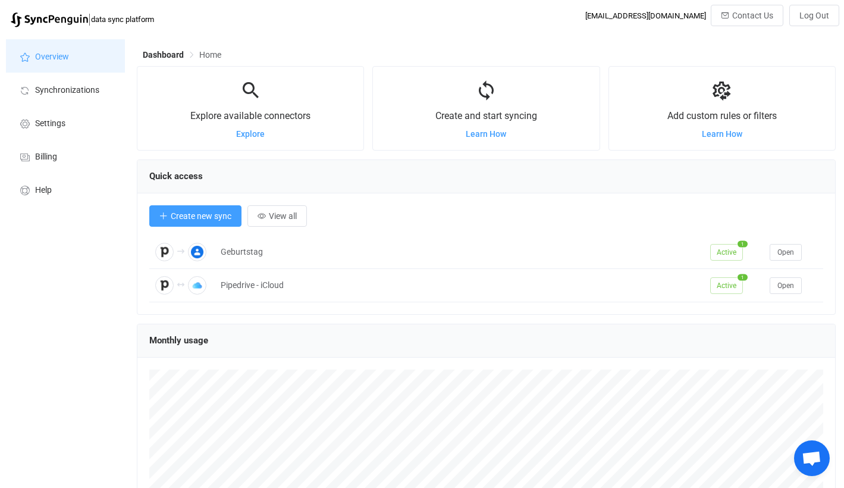
scroll to position [231, 699]
